Goal: Transaction & Acquisition: Purchase product/service

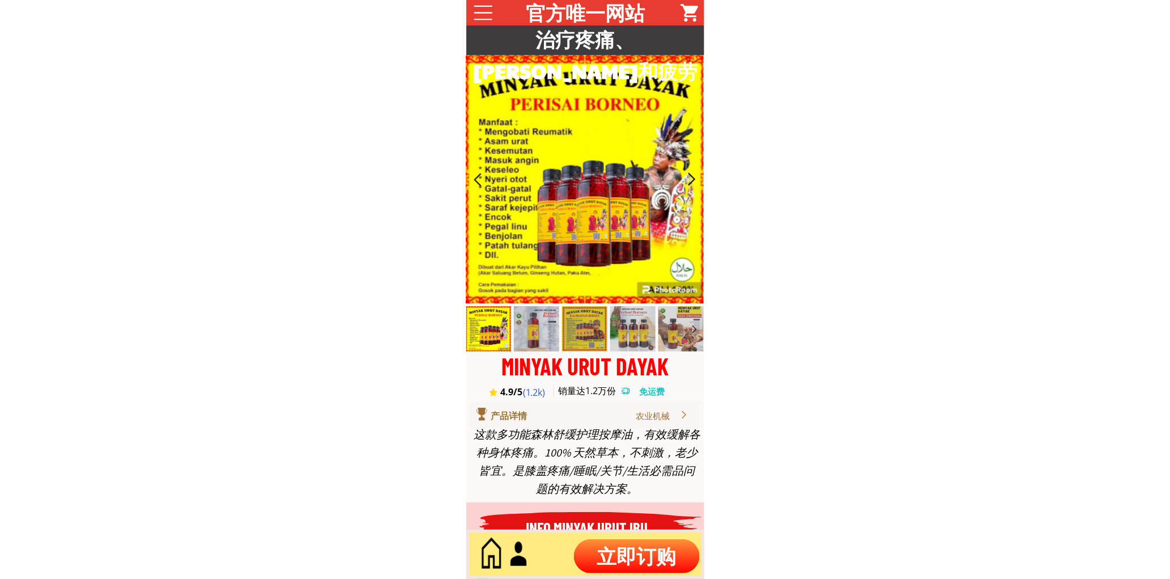
click at [643, 545] on p "立即订购" at bounding box center [637, 556] width 126 height 34
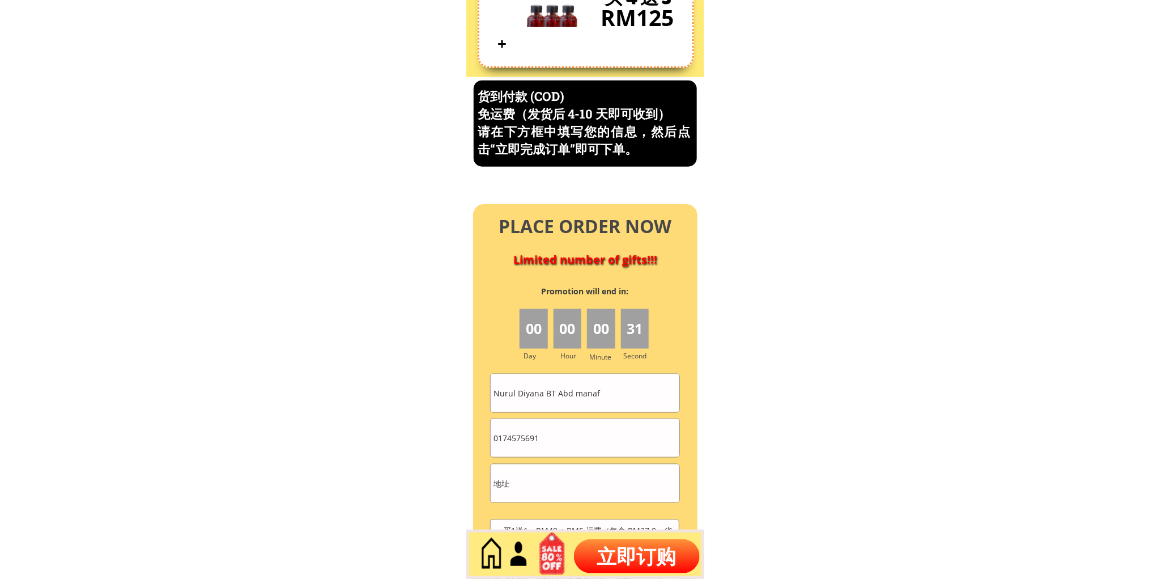
scroll to position [4847, 0]
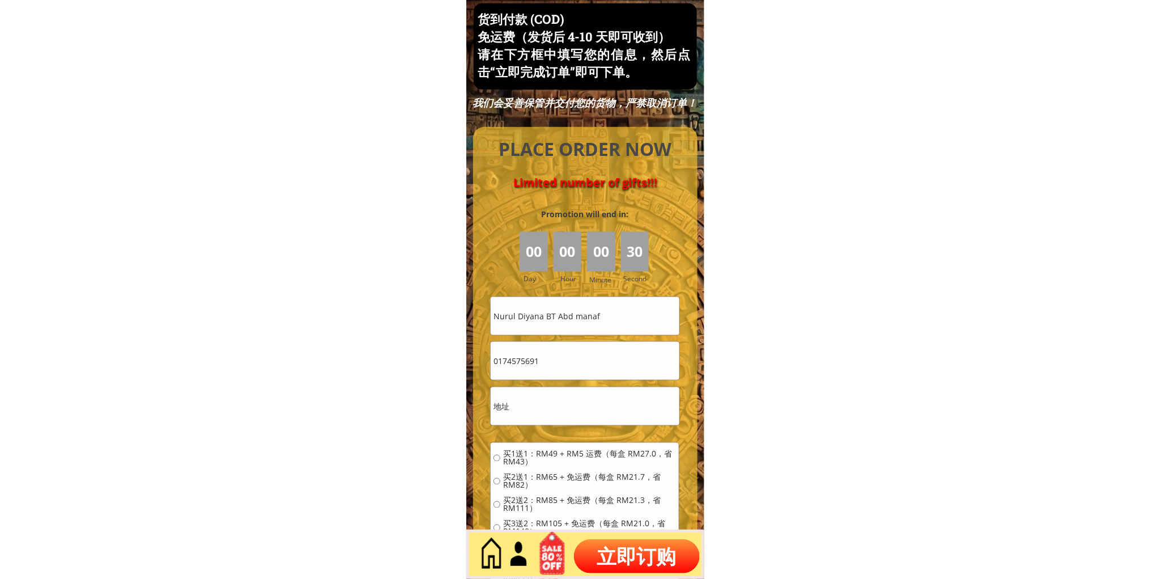
click at [604, 367] on input "0174575691" at bounding box center [585, 361] width 188 height 38
paste input "02085306"
type input "0102085306"
click at [605, 313] on input "Nurul Diyana BT Abd manaf" at bounding box center [585, 316] width 188 height 38
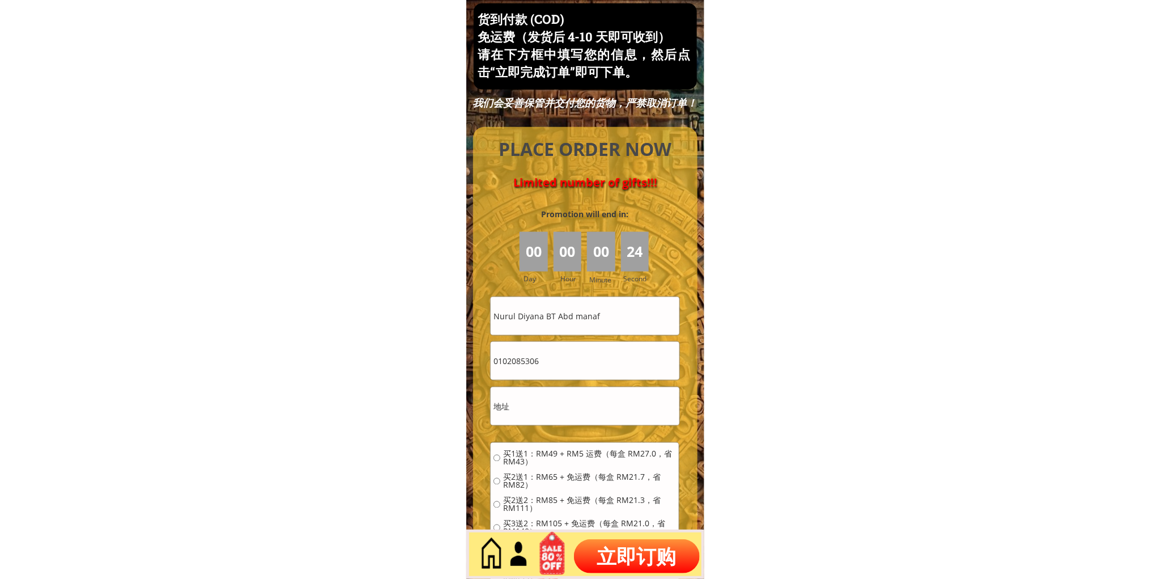
click at [605, 313] on input "Nurul Diyana BT Abd manaf" at bounding box center [585, 316] width 188 height 38
paste input "[PERSON_NAME]"
type input "[PERSON_NAME]"
click at [584, 400] on input "text" at bounding box center [585, 406] width 188 height 38
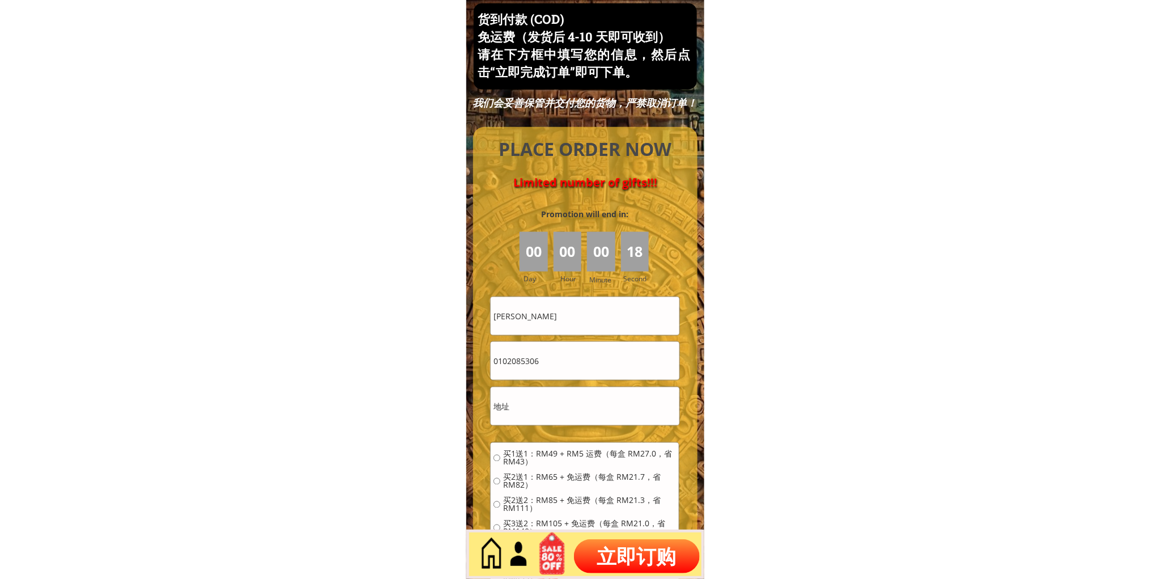
paste input "[GEOGRAPHIC_DATA][PERSON_NAME] block b1-2-3 [STREET_ADDRESS]"
type input "[GEOGRAPHIC_DATA][PERSON_NAME] block b1-2-3 [STREET_ADDRESS]"
click at [548, 456] on span "买1送1：RM49 + RM5 运费（每盒 RM27.0，省 RM43）" at bounding box center [589, 458] width 173 height 16
radio input "true"
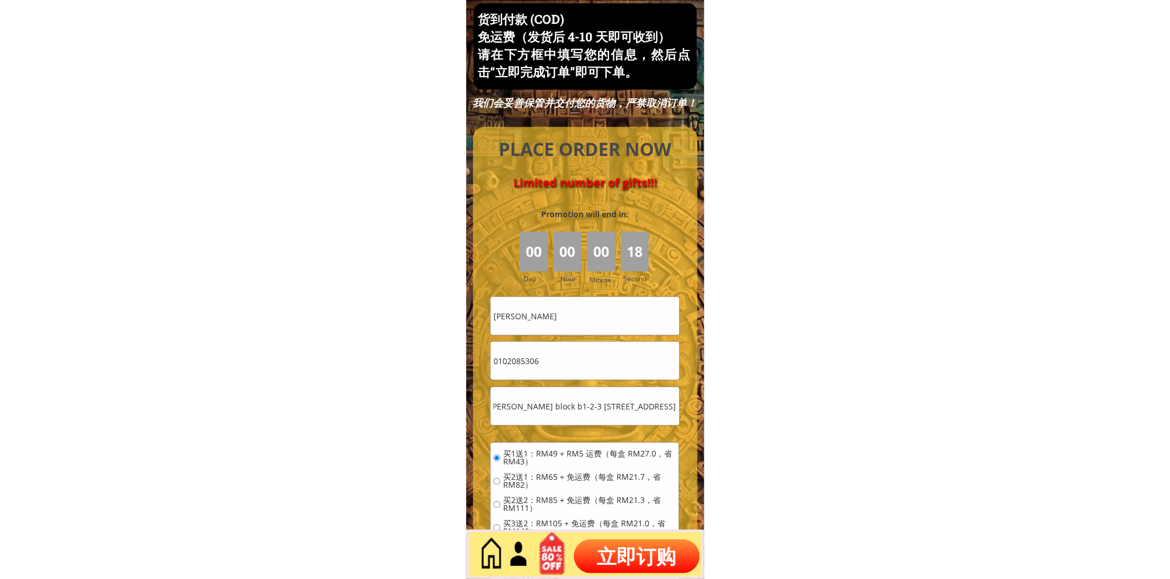
scroll to position [0, 0]
click at [667, 551] on p "立即订购" at bounding box center [637, 556] width 126 height 34
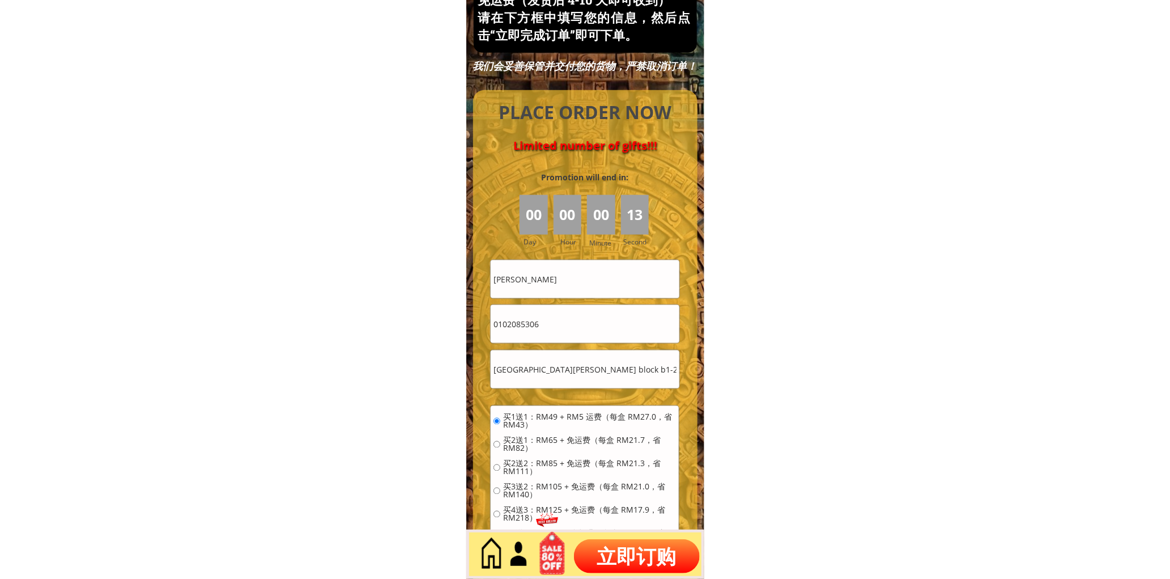
scroll to position [5057, 0]
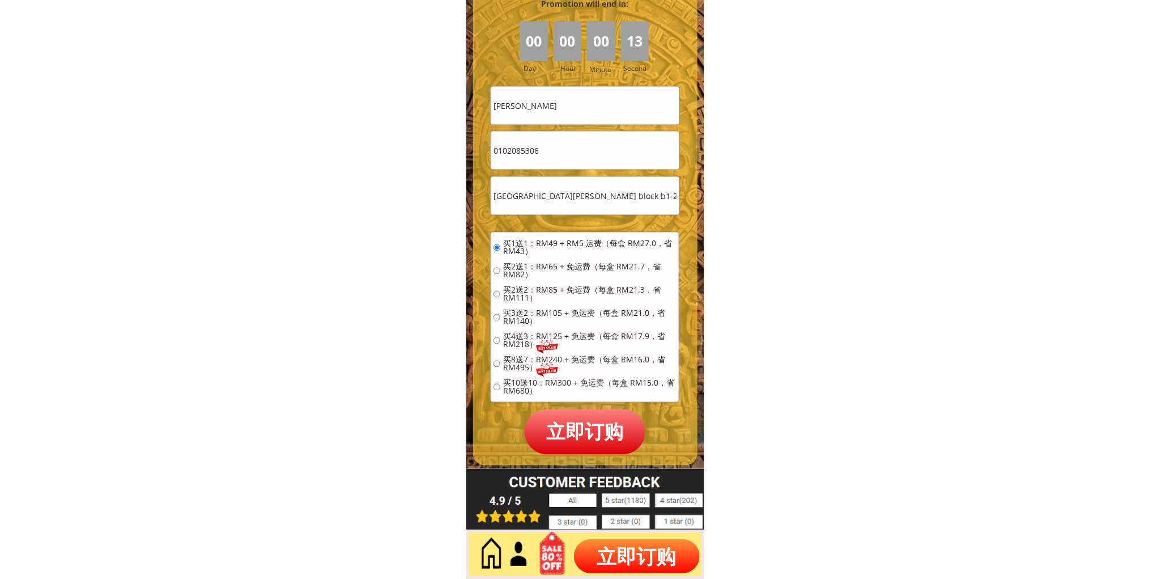
click at [610, 421] on p "立即订购" at bounding box center [585, 431] width 121 height 45
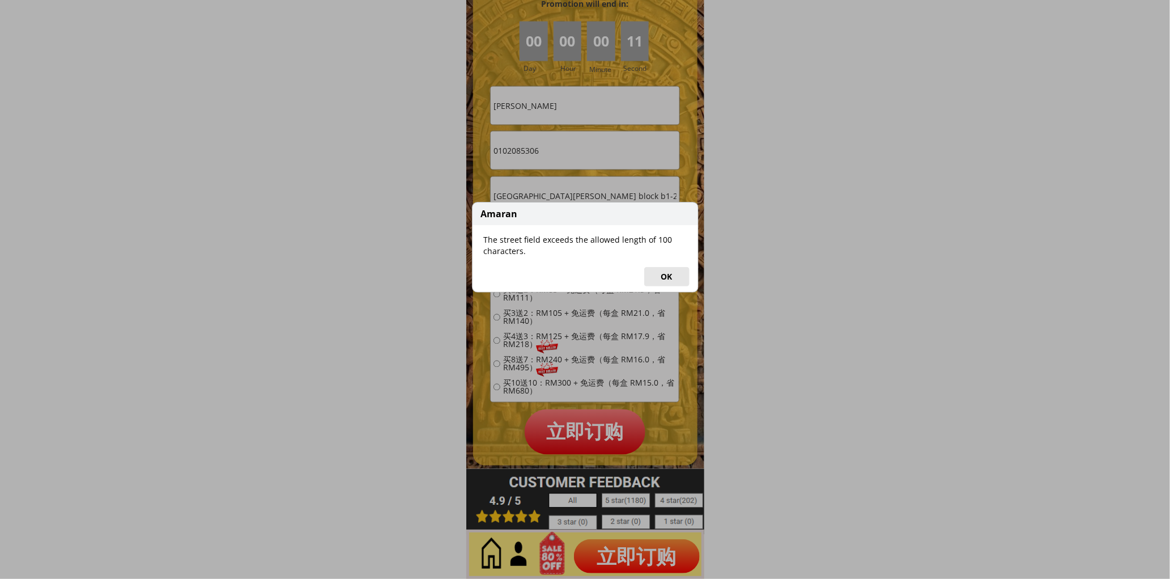
click at [672, 269] on button "OK" at bounding box center [666, 276] width 45 height 19
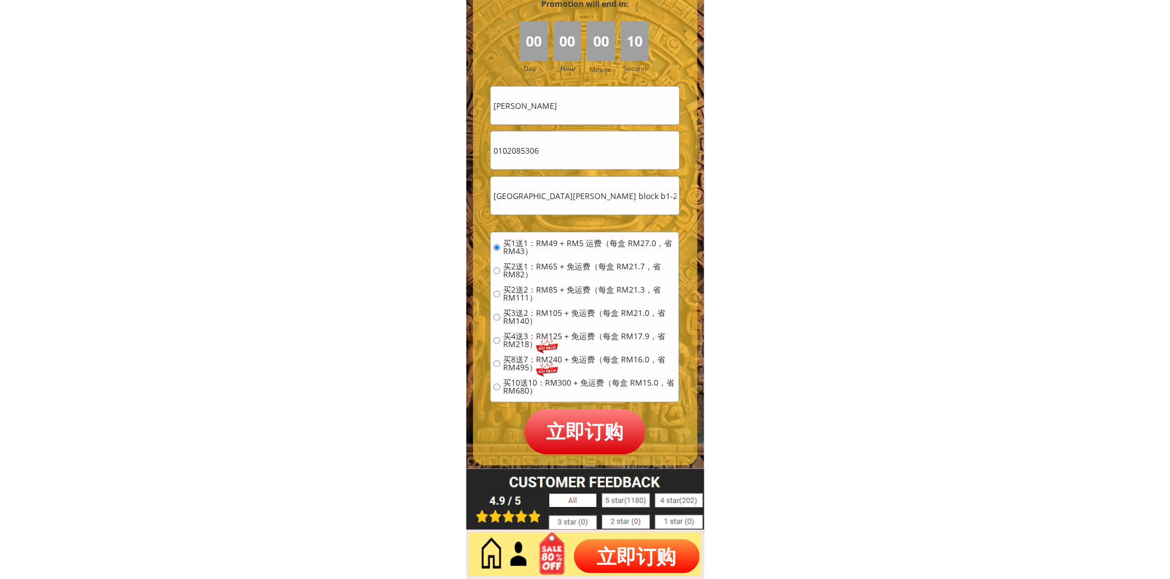
click at [576, 187] on input "[GEOGRAPHIC_DATA][PERSON_NAME] block b1-2-3 [STREET_ADDRESS]" at bounding box center [585, 196] width 188 height 38
drag, startPoint x: 563, startPoint y: 193, endPoint x: 750, endPoint y: 201, distance: 187.8
click at [641, 198] on input "[GEOGRAPHIC_DATA][PERSON_NAME] block b1-2-3 [STREET_ADDRESS]" at bounding box center [585, 196] width 188 height 38
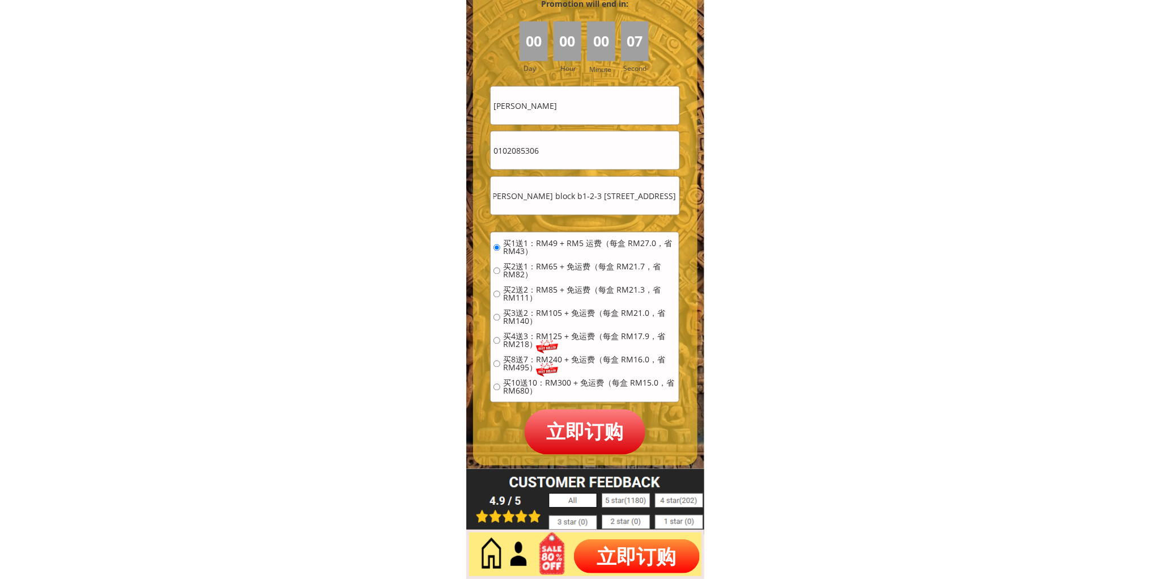
drag, startPoint x: 643, startPoint y: 197, endPoint x: 749, endPoint y: 202, distance: 106.1
type input "[GEOGRAPHIC_DATA][PERSON_NAME] block b1-2-3 [GEOGRAPHIC_DATA]"
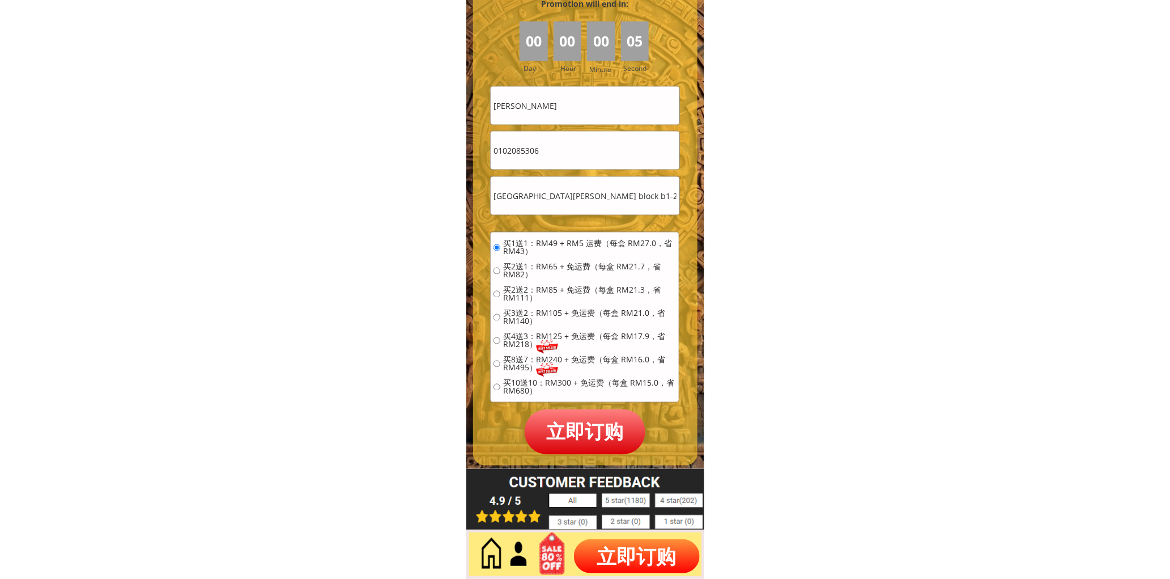
click at [589, 433] on p "立即订购" at bounding box center [585, 431] width 121 height 45
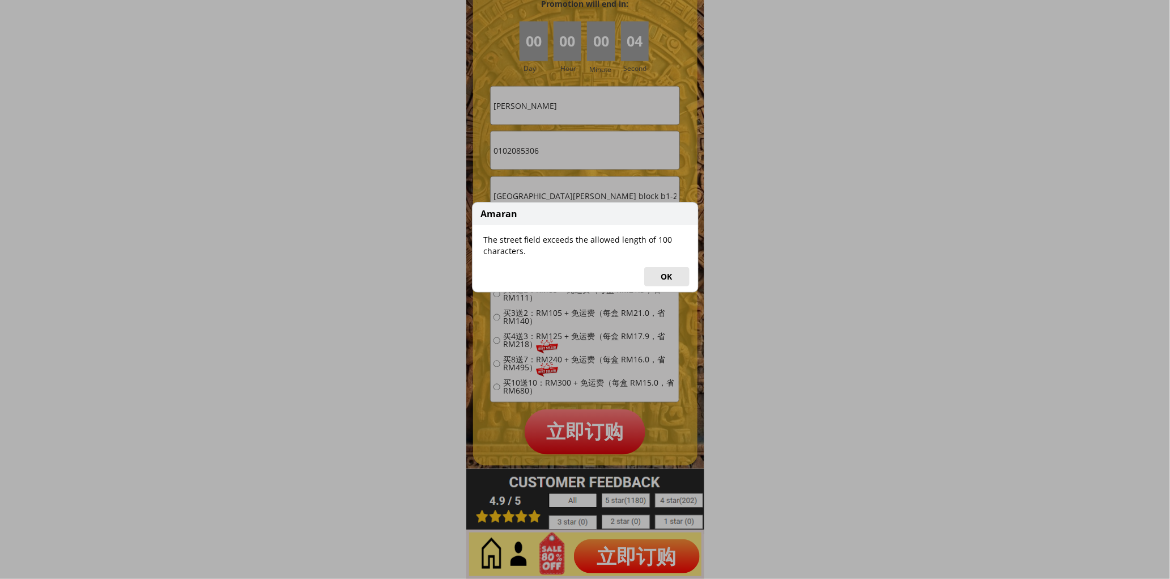
click at [673, 273] on button "OK" at bounding box center [666, 276] width 45 height 19
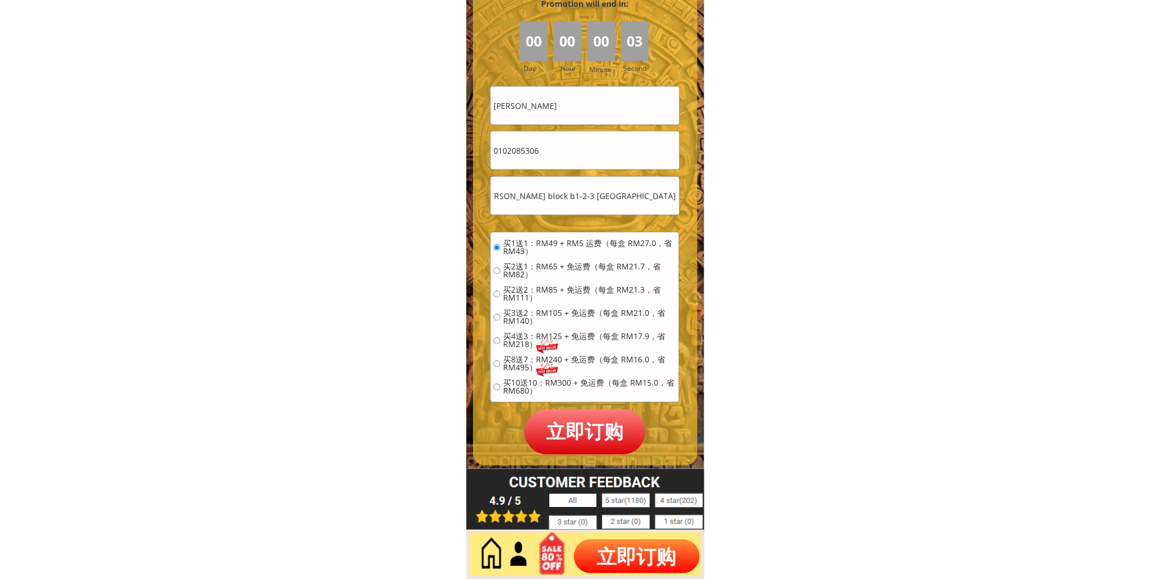
scroll to position [0, 222]
drag, startPoint x: 596, startPoint y: 201, endPoint x: 604, endPoint y: 201, distance: 8.0
click at [700, 209] on div "货到付款 (COD) 免运费（发货后 4-10 天即可收到） 请在下方框中填写您的信息，然后点击“立即完成订单”即可下单。 我们会妥善保管并交付您的货物，严禁…" at bounding box center [585, 129] width 238 height 679
click at [597, 201] on input "[GEOGRAPHIC_DATA][PERSON_NAME] block b1-2-3 [GEOGRAPHIC_DATA]" at bounding box center [585, 196] width 188 height 38
drag, startPoint x: 595, startPoint y: 200, endPoint x: 615, endPoint y: 201, distance: 19.9
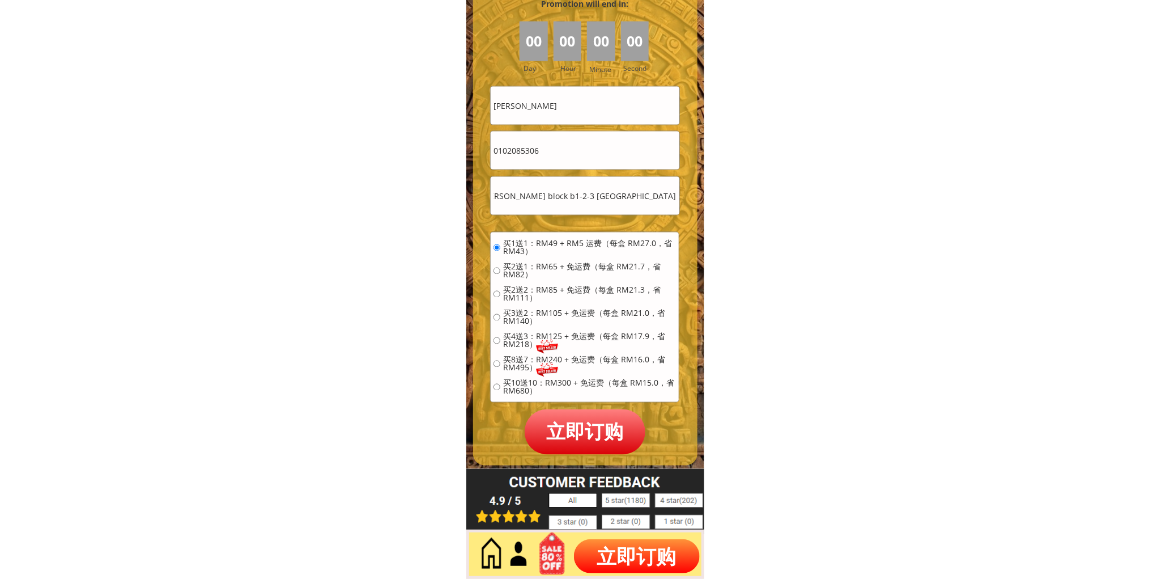
click at [615, 201] on input "[GEOGRAPHIC_DATA][PERSON_NAME] block b1-2-3 [GEOGRAPHIC_DATA]" at bounding box center [585, 196] width 188 height 38
type input "[GEOGRAPHIC_DATA][PERSON_NAME] Condominium block b1-2-3 [GEOGRAPHIC_DATA], [GEO…"
click at [595, 427] on p "立即订购" at bounding box center [585, 431] width 121 height 45
